Goal: Information Seeking & Learning: Learn about a topic

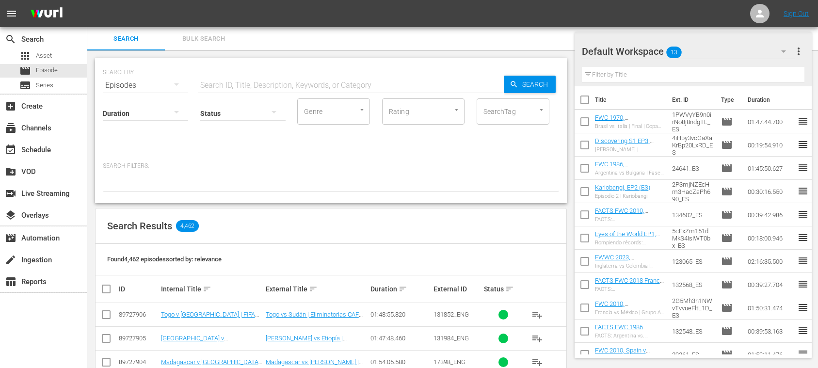
drag, startPoint x: 0, startPoint y: 0, endPoint x: 36, endPoint y: 4, distance: 36.6
click at [37, 71] on span "Episode" at bounding box center [47, 70] width 22 height 10
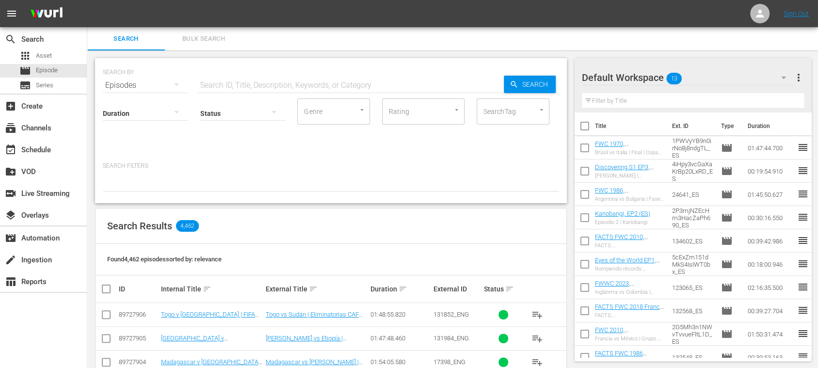
click at [257, 87] on input "text" at bounding box center [351, 85] width 306 height 23
type input "FACTS"
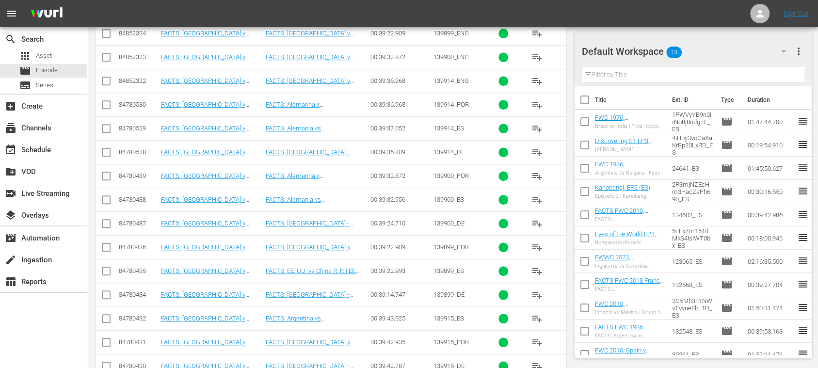
scroll to position [620, 0]
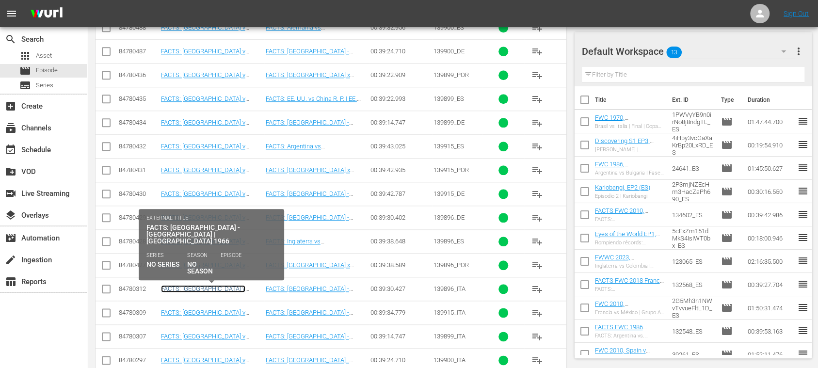
click at [238, 286] on link "FACTS: [GEOGRAPHIC_DATA] v [GEOGRAPHIC_DATA] FR | [GEOGRAPHIC_DATA] 1966 (IT)" at bounding box center [203, 296] width 84 height 22
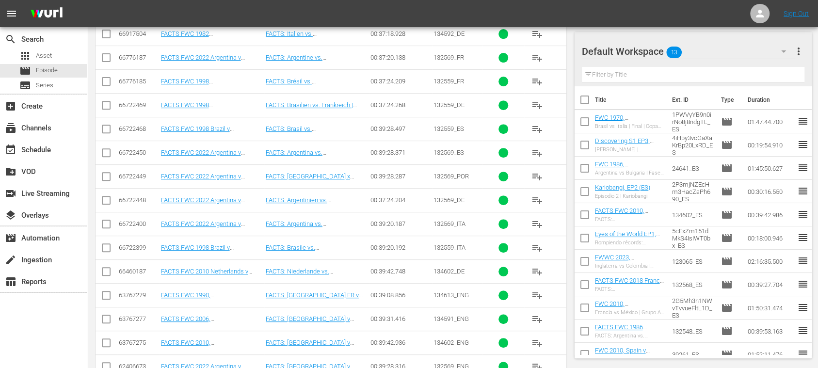
scroll to position [2760, 0]
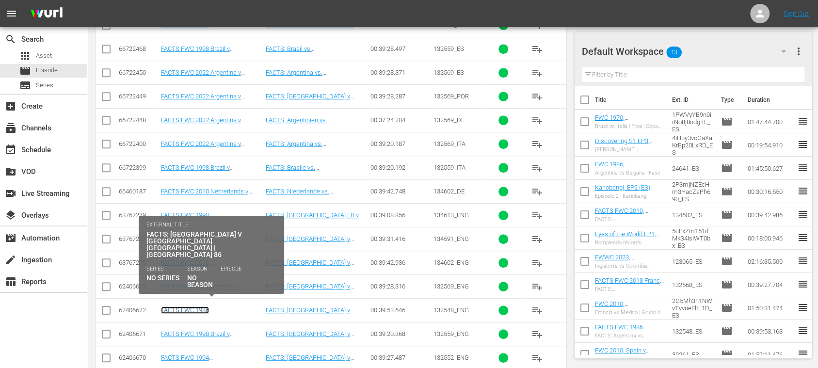
click at [224, 306] on link "FACTS FWC 1986 [GEOGRAPHIC_DATA] v [GEOGRAPHIC_DATA] FR (EN)" at bounding box center [201, 317] width 80 height 22
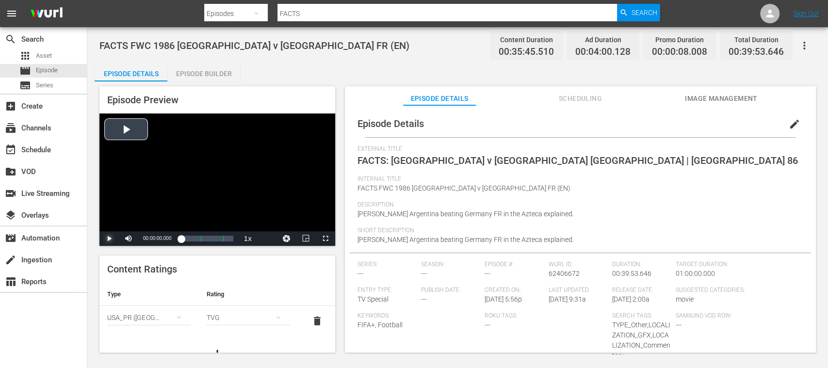
click at [109, 239] on span "Video Player" at bounding box center [109, 239] width 0 height 0
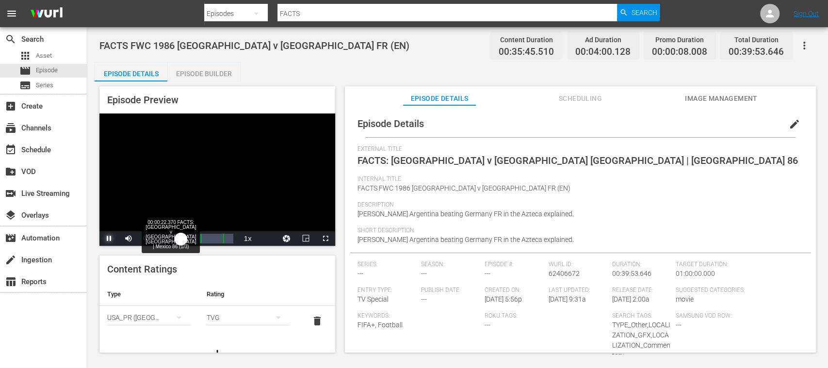
click at [181, 239] on div "00:00:01.554" at bounding box center [181, 239] width 0 height 10
click at [190, 237] on div "00:03:44.811" at bounding box center [185, 239] width 9 height 10
click at [191, 235] on div "00:07:27.907" at bounding box center [186, 239] width 10 height 10
click at [195, 237] on div "00:10:50.600" at bounding box center [188, 239] width 14 height 10
click at [200, 237] on div "00:14:33.131" at bounding box center [190, 239] width 19 height 10
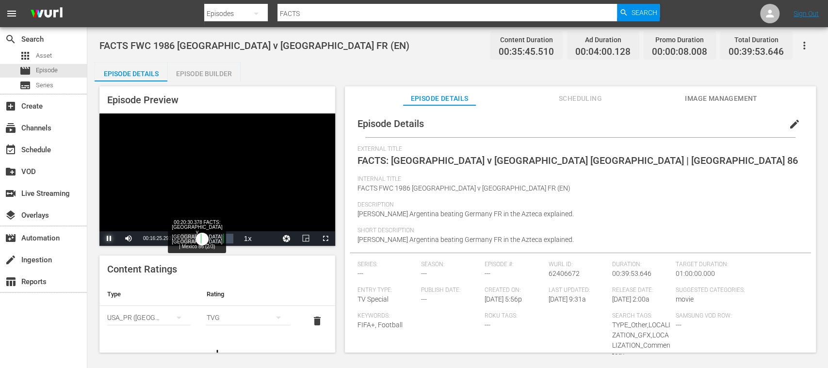
click at [202, 237] on div "00:01:23.448" at bounding box center [191, 239] width 21 height 10
click at [325, 239] on span "Video Player" at bounding box center [325, 239] width 0 height 0
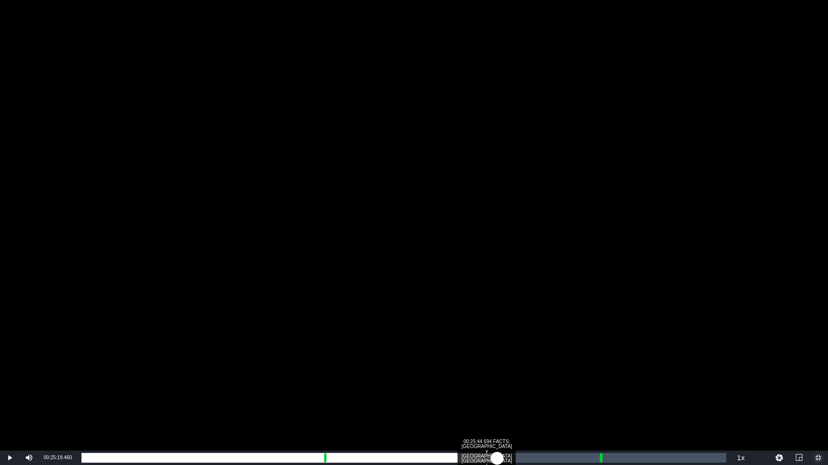
drag, startPoint x: 490, startPoint y: 458, endPoint x: 499, endPoint y: 456, distance: 8.8
click at [497, 368] on div "Loaded : 61.58% 00:25:44.694 FACTS: [GEOGRAPHIC_DATA] v [GEOGRAPHIC_DATA] [GEOG…" at bounding box center [403, 458] width 644 height 10
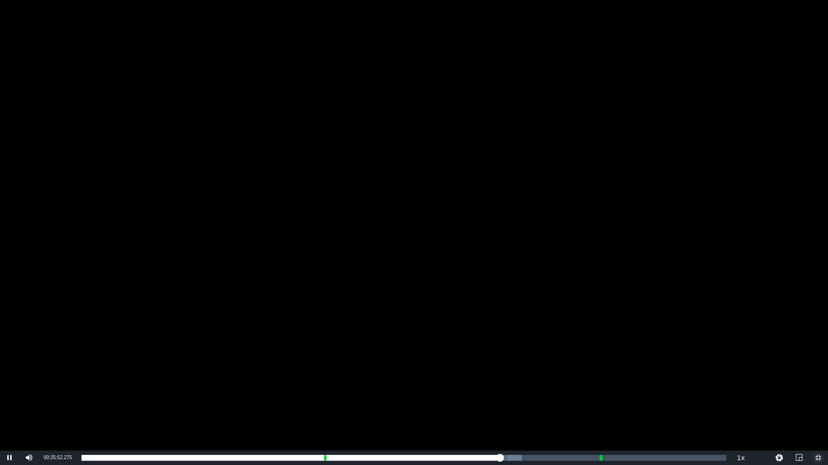
click at [817, 368] on span "Video Player" at bounding box center [818, 458] width 0 height 0
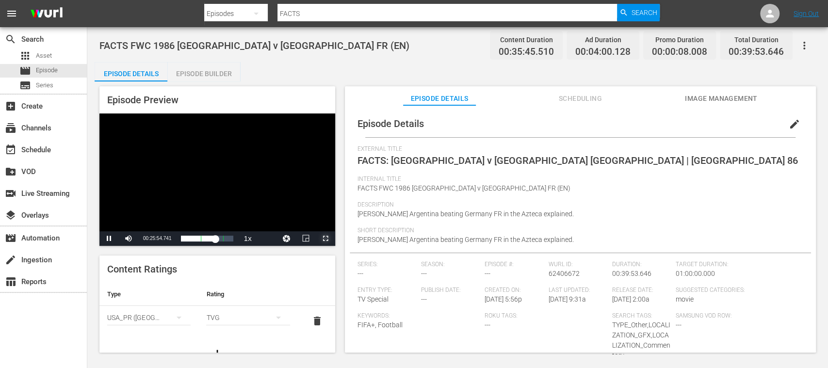
click at [325, 239] on span "Video Player" at bounding box center [325, 239] width 0 height 0
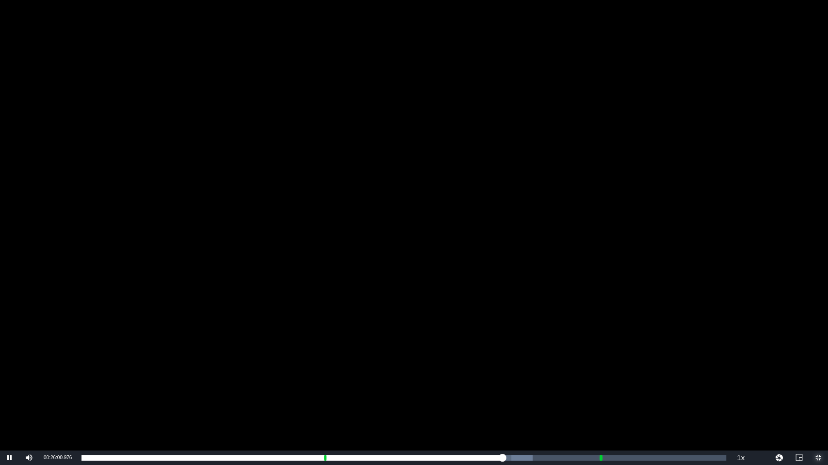
click at [817, 368] on span "Video Player" at bounding box center [818, 458] width 0 height 0
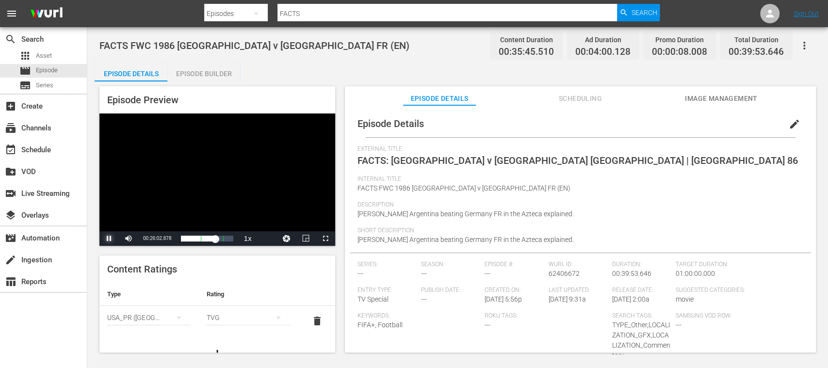
click at [109, 239] on span "Video Player" at bounding box center [109, 239] width 0 height 0
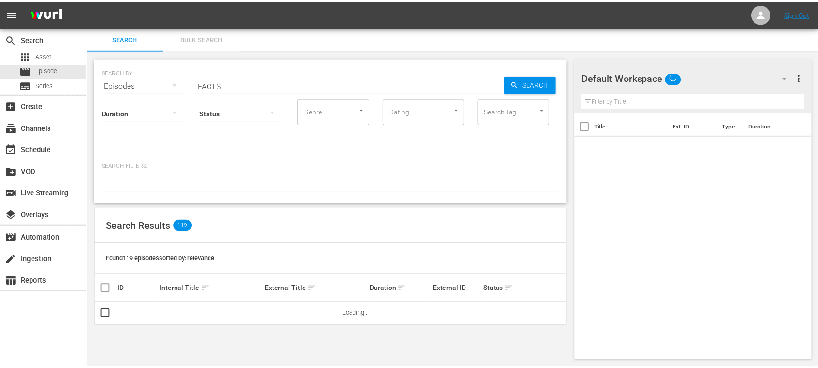
scroll to position [1, 0]
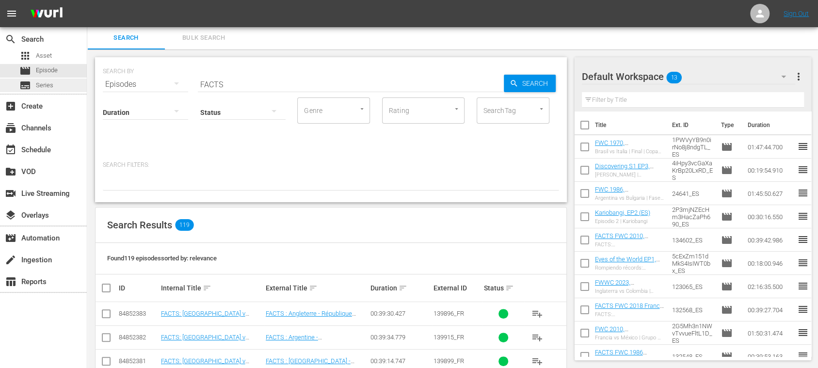
click at [62, 86] on div "subtitles Series" at bounding box center [43, 86] width 87 height 14
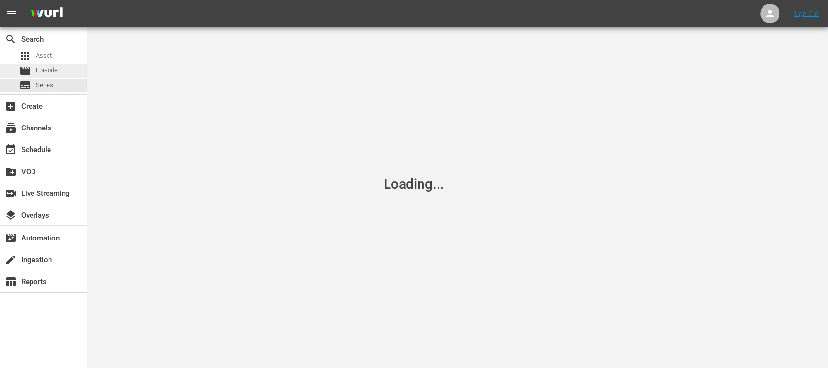
click at [58, 69] on div "movie Episode" at bounding box center [43, 71] width 87 height 14
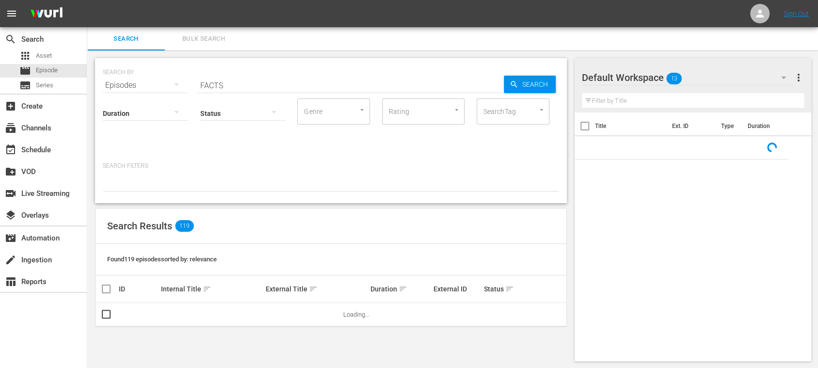
drag, startPoint x: 227, startPoint y: 83, endPoint x: 155, endPoint y: 78, distance: 72.4
click at [155, 78] on div "SEARCH BY Search By Episodes Search ID, Title, Description, Keywords, or Catego…" at bounding box center [331, 79] width 456 height 35
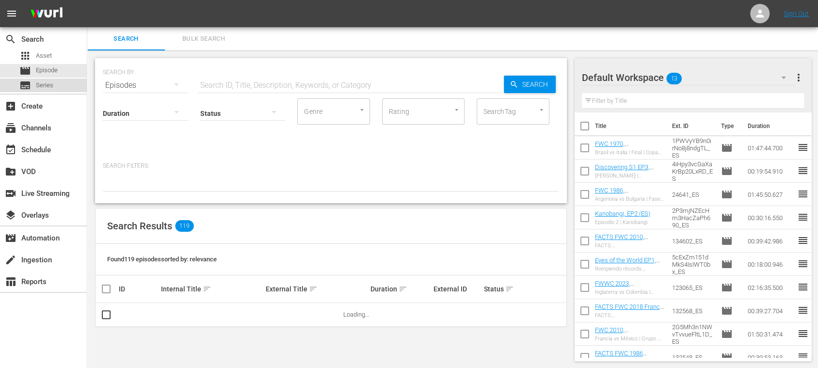
click at [48, 88] on span "Series" at bounding box center [44, 85] width 17 height 10
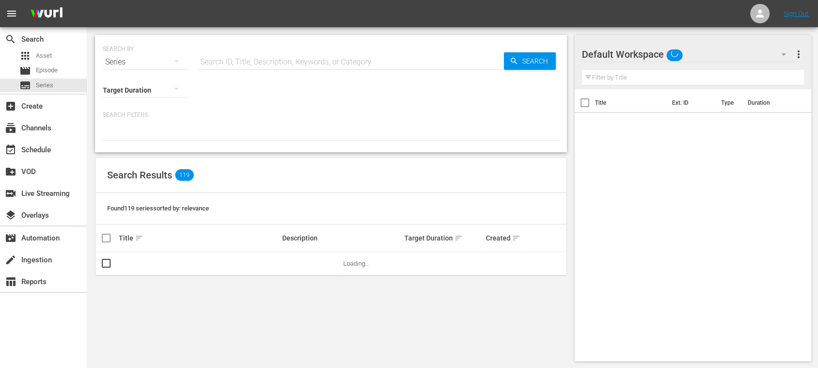
click at [51, 72] on span "Episode" at bounding box center [47, 70] width 22 height 10
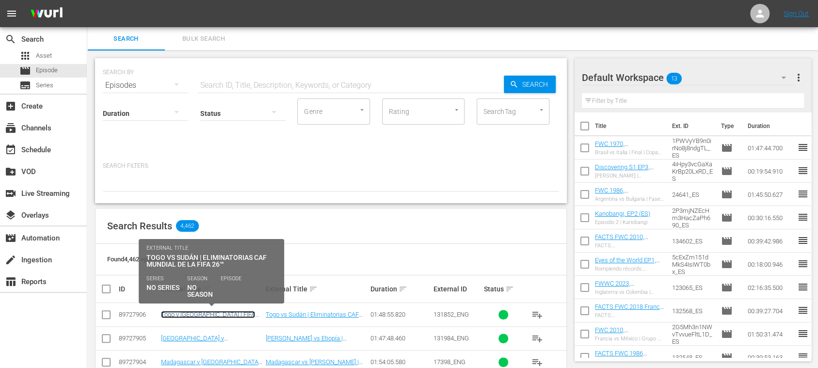
click at [243, 313] on link "Togo v [GEOGRAPHIC_DATA] | FIFA World Cup 26™ CAF Qualifiers (ES)" at bounding box center [208, 318] width 94 height 15
